Goal: Task Accomplishment & Management: Use online tool/utility

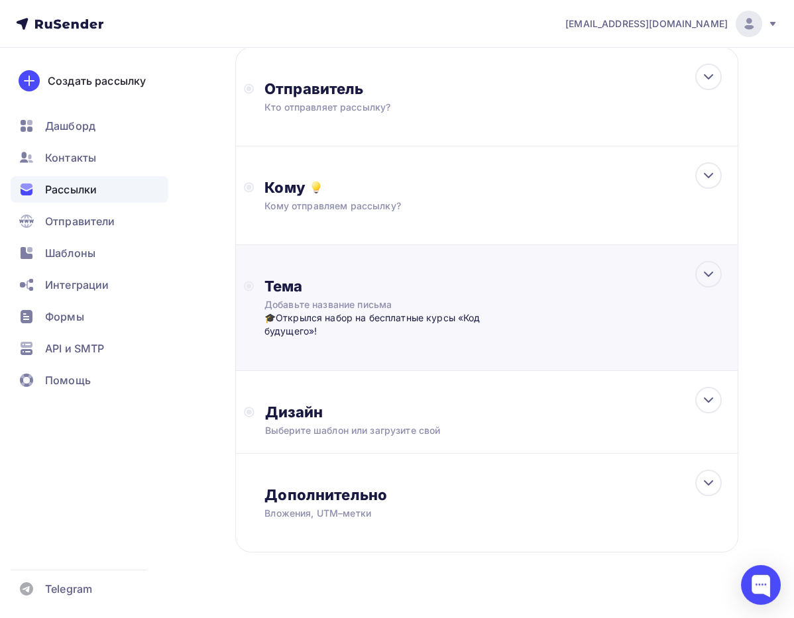
scroll to position [192, 0]
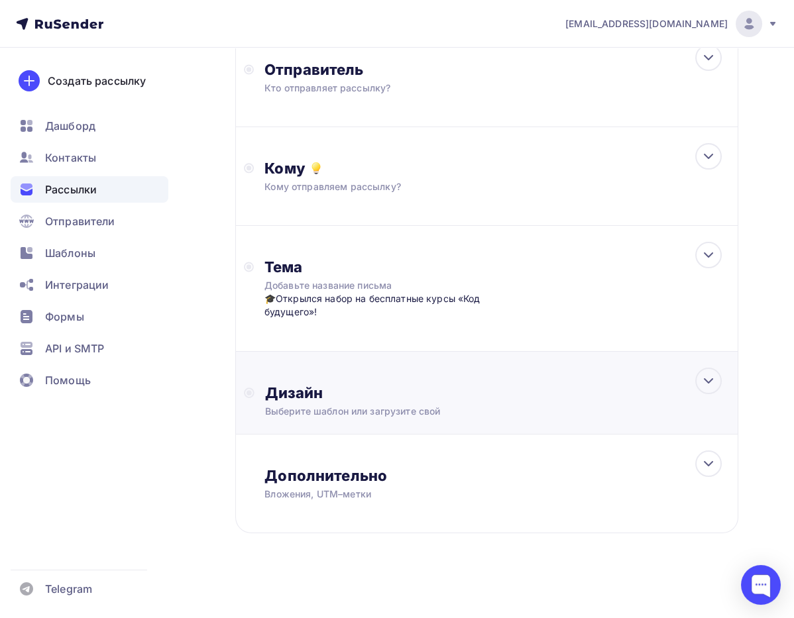
click at [404, 390] on div "Дизайн" at bounding box center [497, 393] width 465 height 19
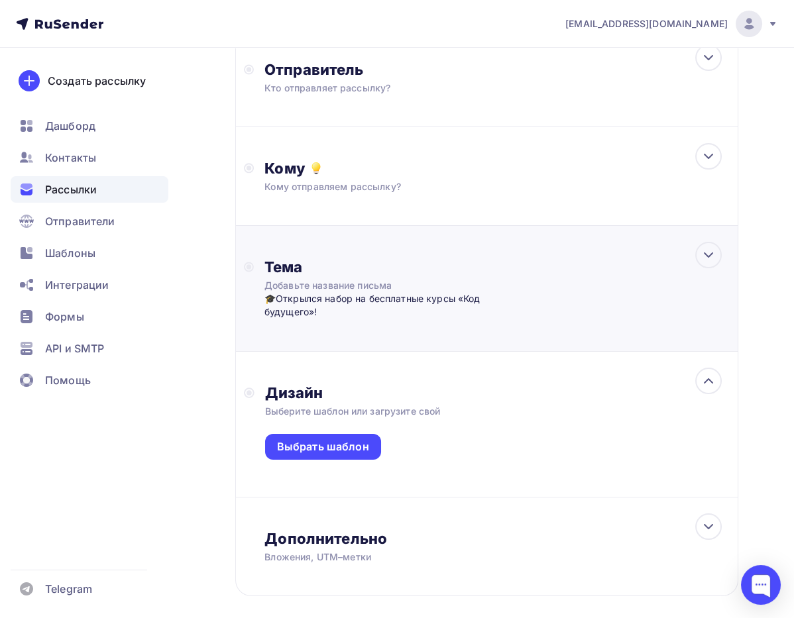
click at [320, 309] on div "🎓Открылся набор на бесплатные курсы «Код будущего»!" at bounding box center [395, 305] width 262 height 27
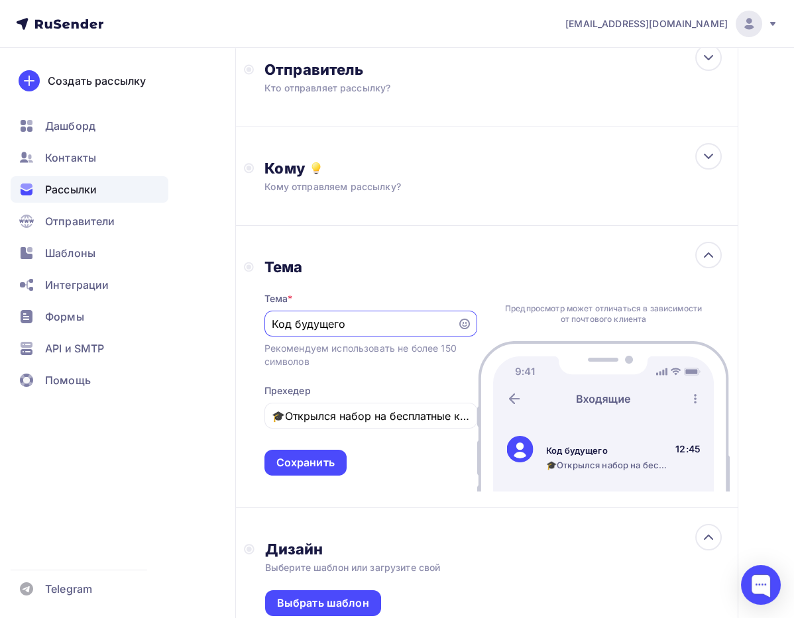
scroll to position [0, 0]
click at [289, 415] on input "🎓Открылся набор на бесплатные курсы «Код будущего»!" at bounding box center [371, 416] width 198 height 16
type input "Открылся набор на бесплатные курсы «Код будущего»!"
drag, startPoint x: 274, startPoint y: 416, endPoint x: 522, endPoint y: 413, distance: 247.9
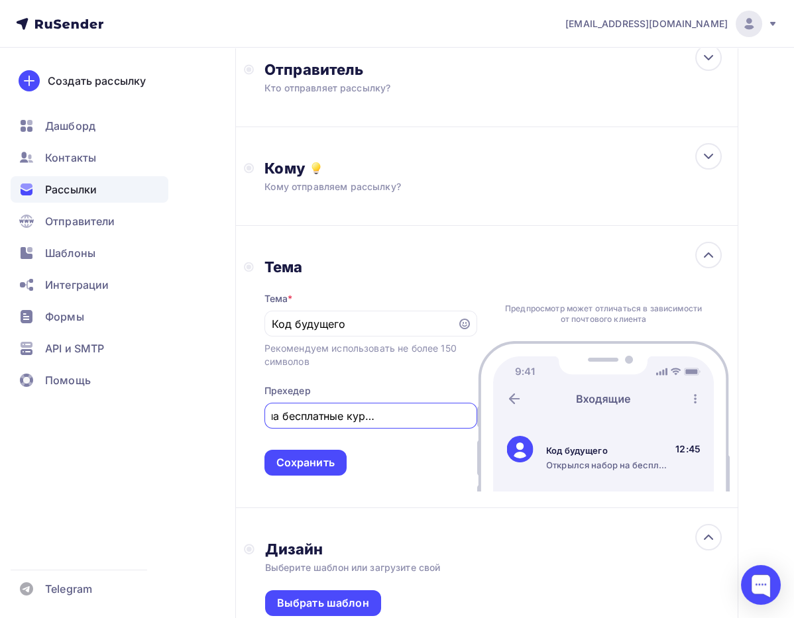
click at [469, 413] on input "Открылся набор на бесплатные курсы «Код будущего»!" at bounding box center [371, 416] width 198 height 16
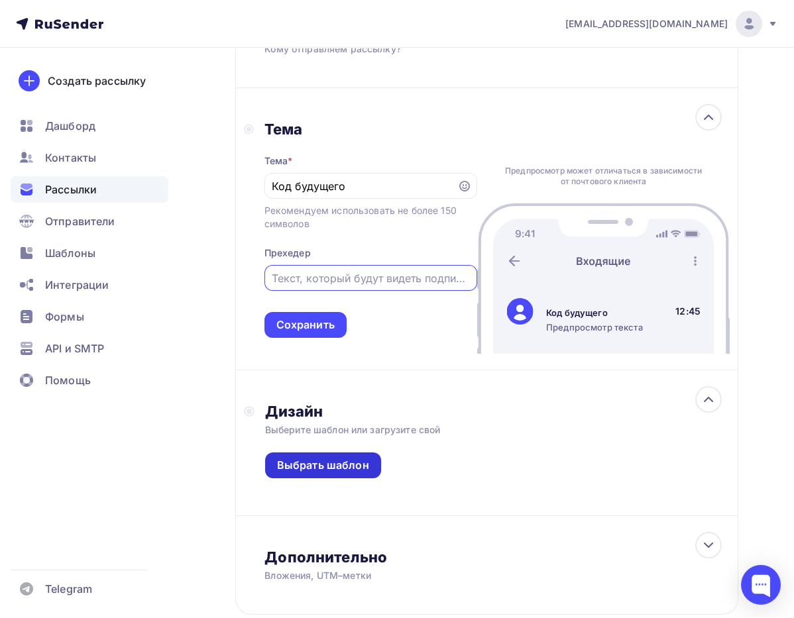
scroll to position [331, 0]
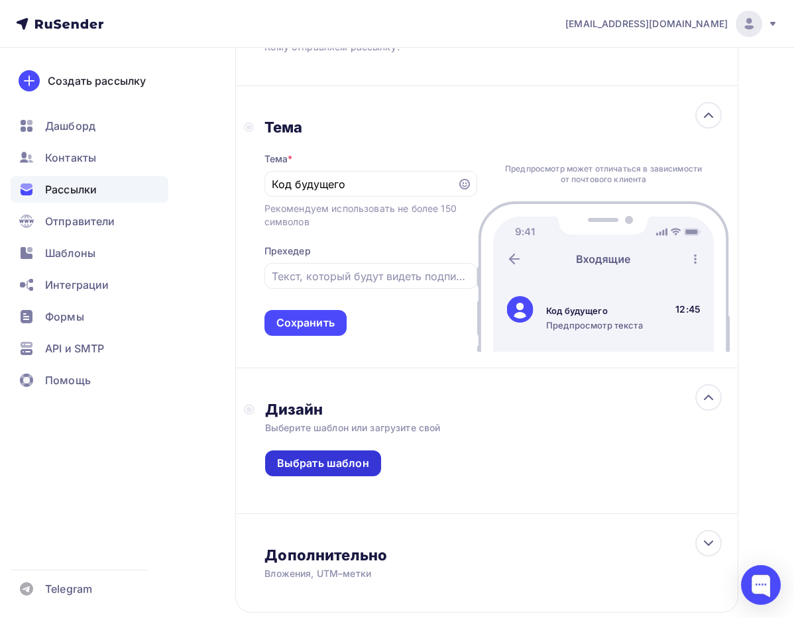
click at [347, 463] on div "Выбрать шаблон" at bounding box center [323, 463] width 92 height 15
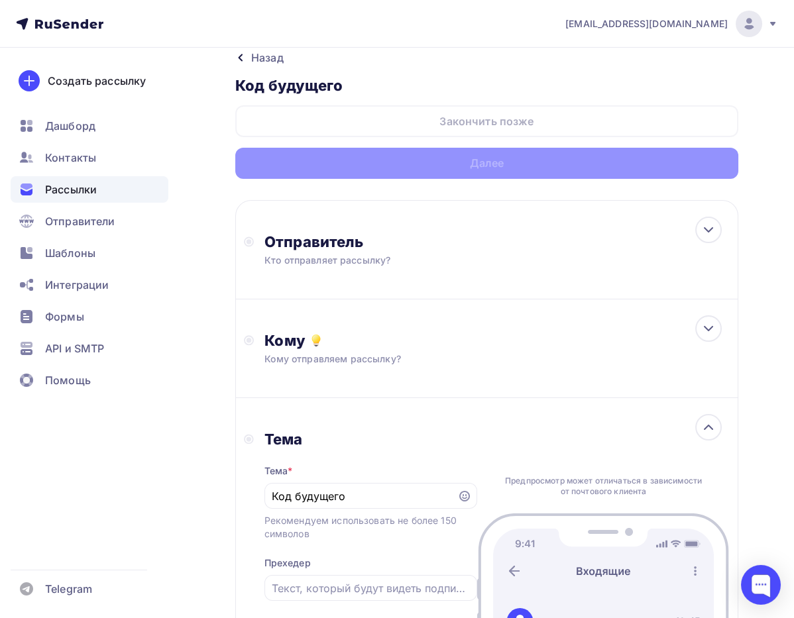
scroll to position [0, 0]
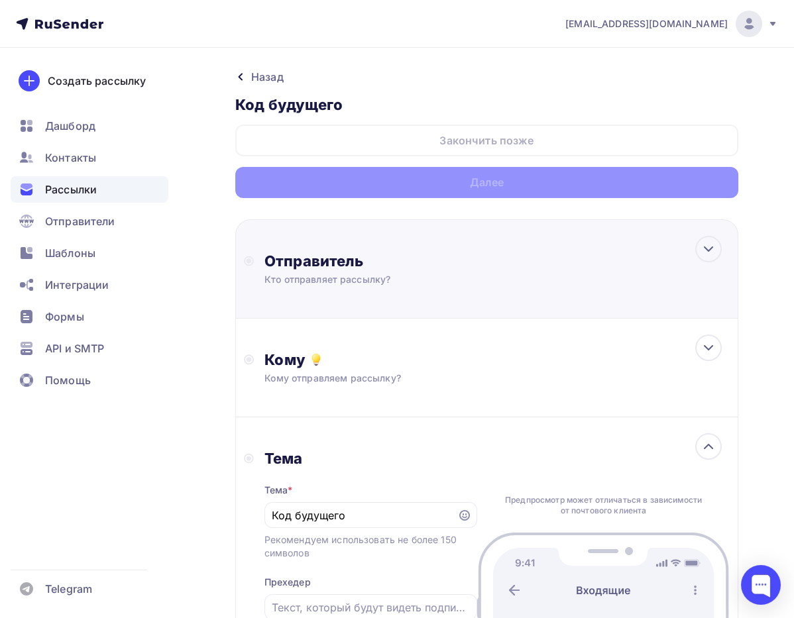
click at [398, 274] on div "Кто отправляет рассылку?" at bounding box center [393, 279] width 259 height 13
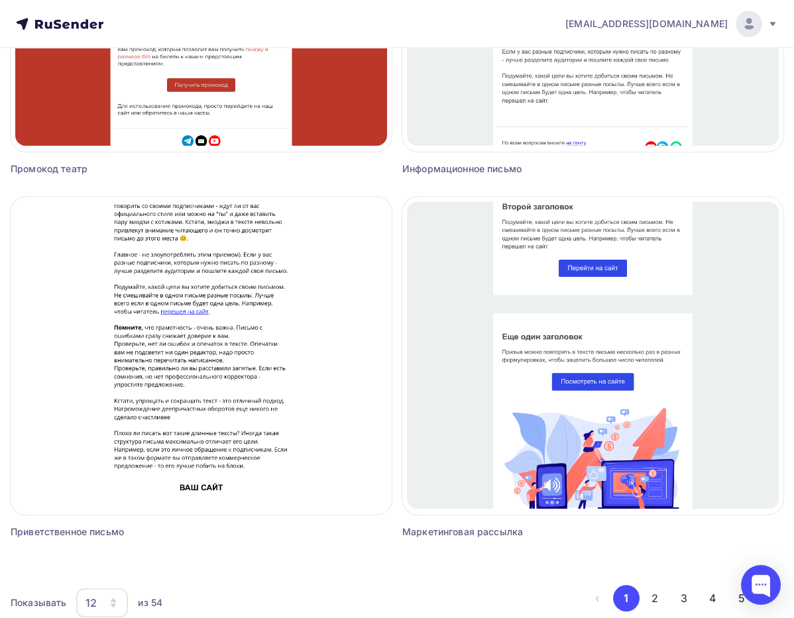
scroll to position [1843, 0]
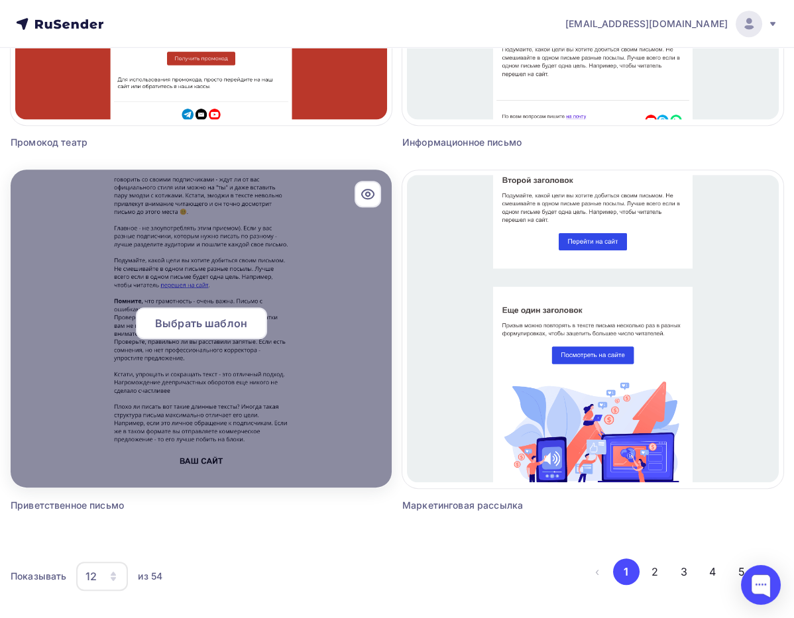
click at [239, 389] on div at bounding box center [201, 329] width 381 height 318
click at [180, 327] on span "Выбрать шаблон" at bounding box center [201, 324] width 92 height 16
